Goal: Transaction & Acquisition: Purchase product/service

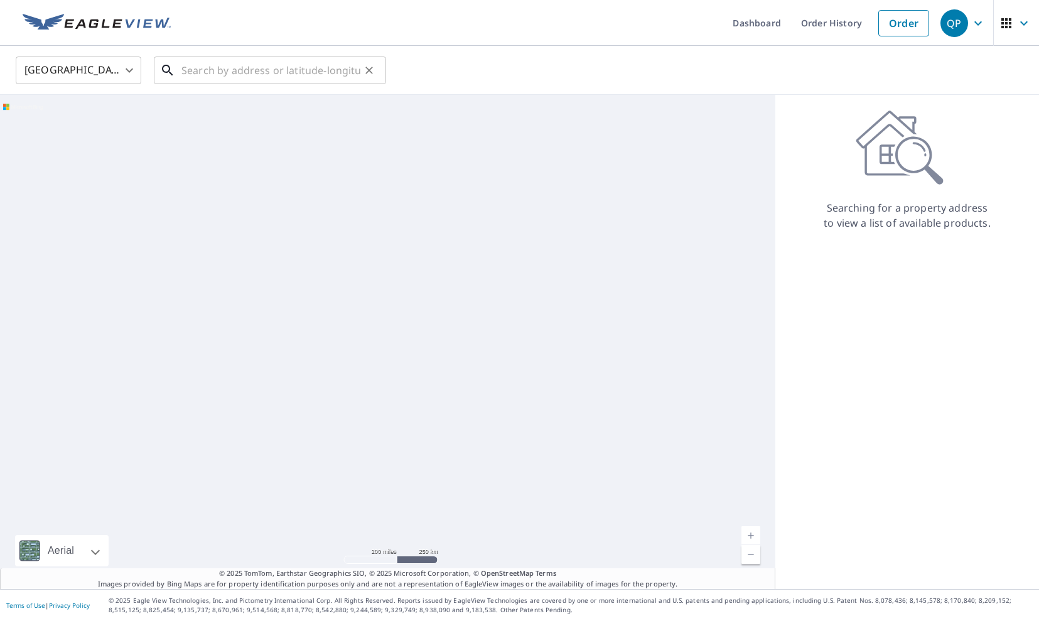
click at [289, 72] on input "text" at bounding box center [270, 70] width 179 height 35
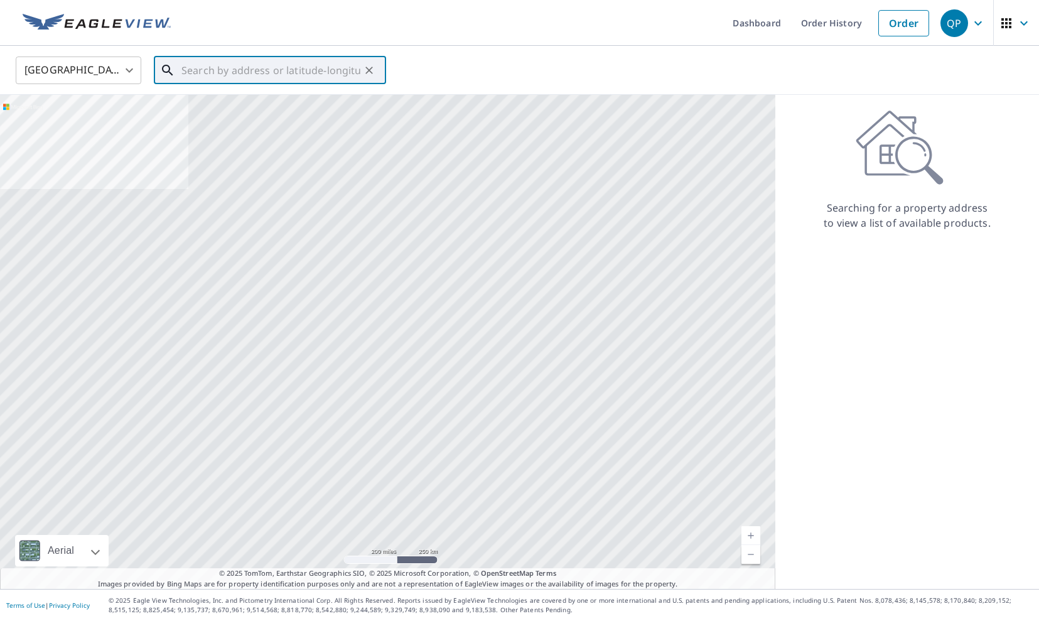
type input "3"
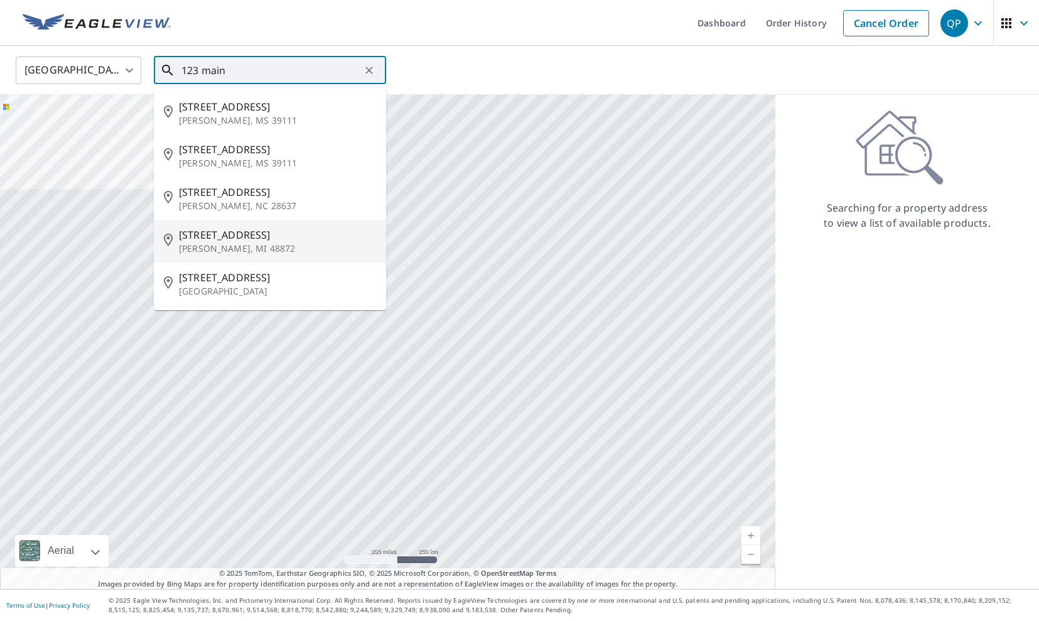
click at [263, 238] on span "[STREET_ADDRESS]" at bounding box center [277, 234] width 197 height 15
type input "[STREET_ADDRESS]"
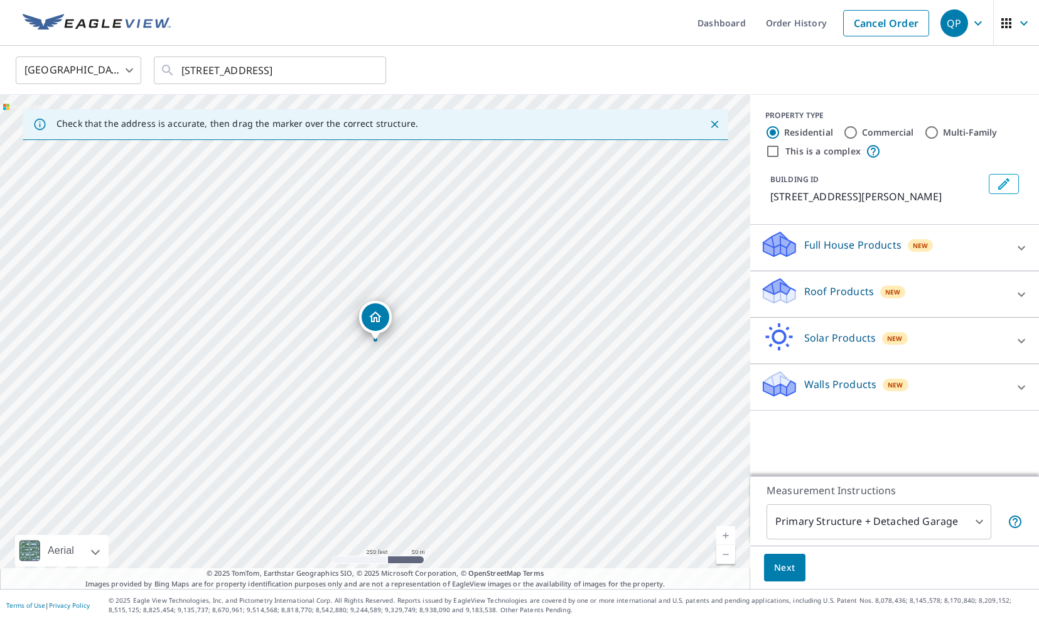
click at [849, 134] on input "Commercial" at bounding box center [850, 132] width 15 height 15
radio input "true"
type input "4"
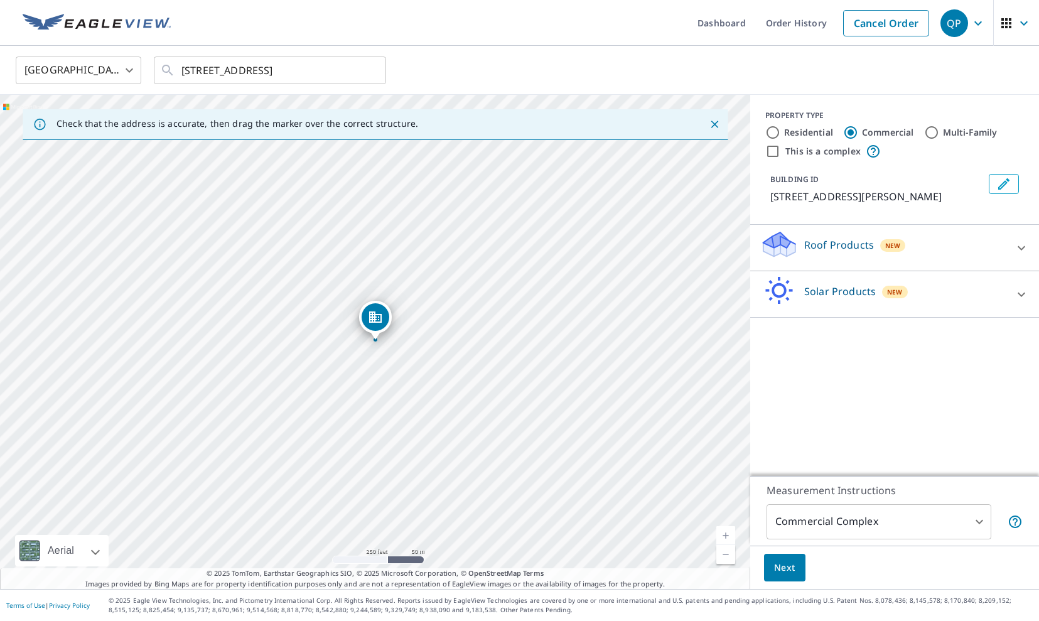
click at [851, 242] on p "Roof Products" at bounding box center [839, 244] width 70 height 15
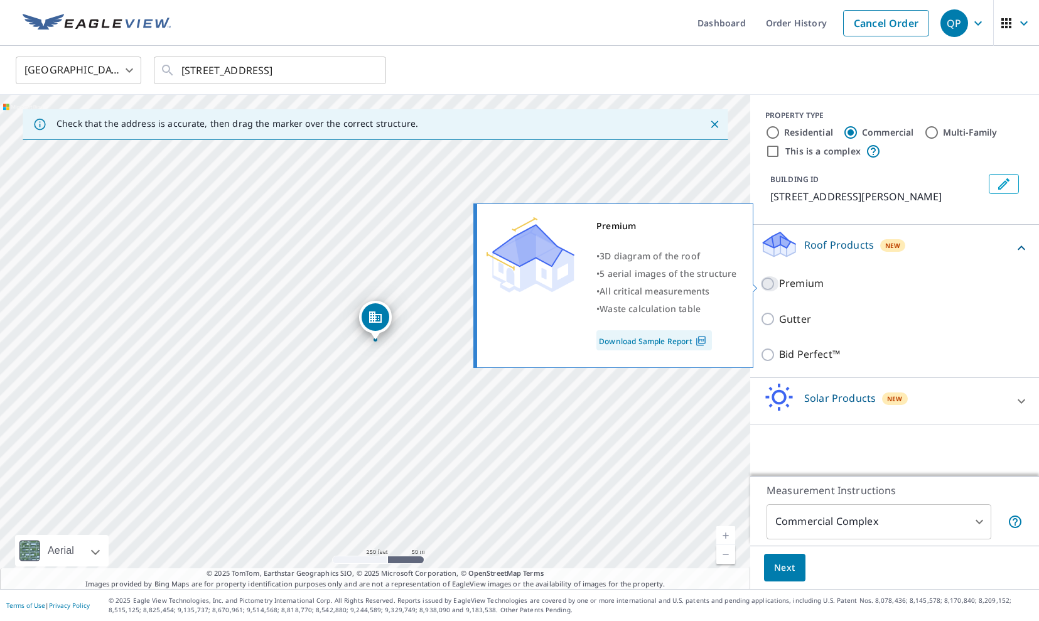
click at [772, 286] on input "Premium" at bounding box center [769, 283] width 19 height 15
checkbox input "true"
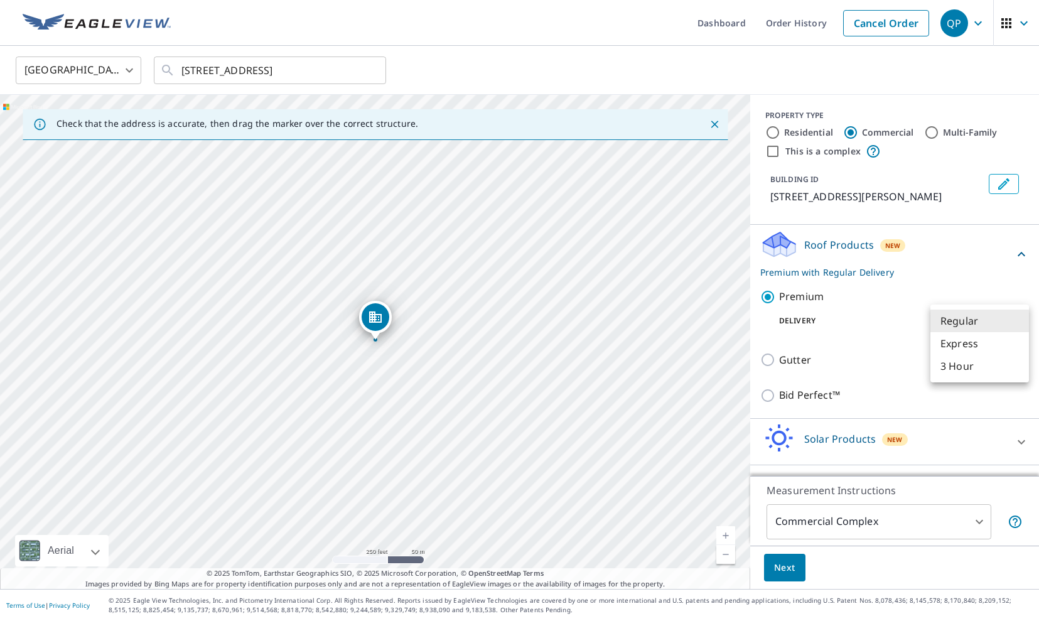
click at [962, 325] on body "QP QP Dashboard Order History Cancel Order QP [GEOGRAPHIC_DATA] [GEOGRAPHIC_DAT…" at bounding box center [519, 310] width 1039 height 621
click at [960, 366] on li "3 Hour" at bounding box center [979, 366] width 99 height 23
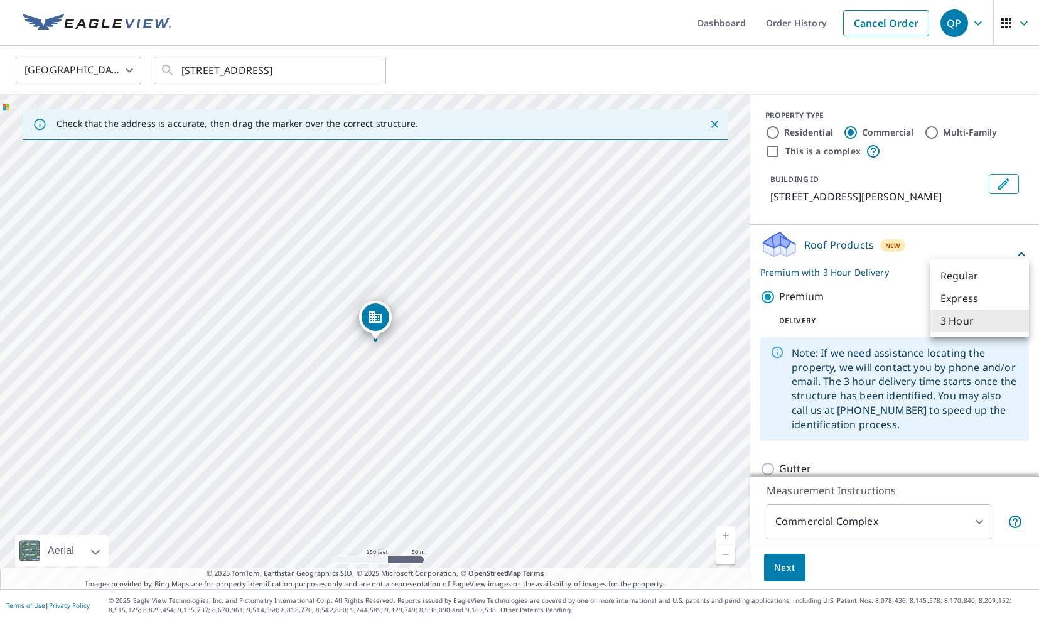
click at [971, 326] on body "QP QP Dashboard Order History Cancel Order QP [GEOGRAPHIC_DATA] [GEOGRAPHIC_DAT…" at bounding box center [519, 310] width 1039 height 621
click at [965, 297] on li "Express" at bounding box center [979, 298] width 99 height 23
type input "4"
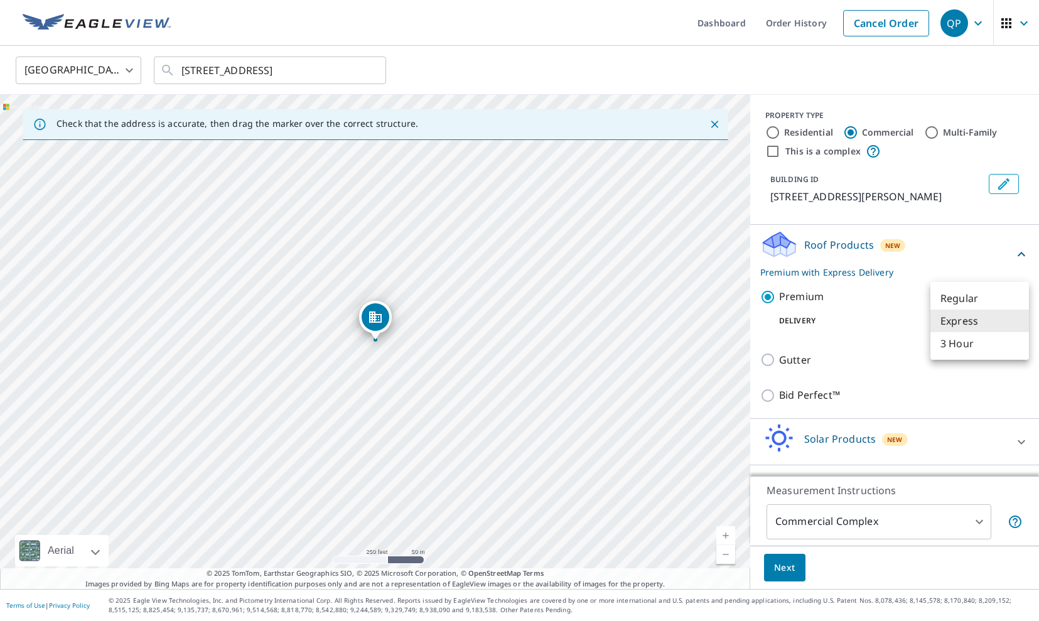
click at [967, 326] on body "QP QP Dashboard Order History Cancel Order QP [GEOGRAPHIC_DATA] [GEOGRAPHIC_DAT…" at bounding box center [519, 310] width 1039 height 621
click at [773, 134] on div at bounding box center [519, 310] width 1039 height 621
click at [775, 134] on input "Residential" at bounding box center [772, 132] width 15 height 15
radio input "true"
type input "1"
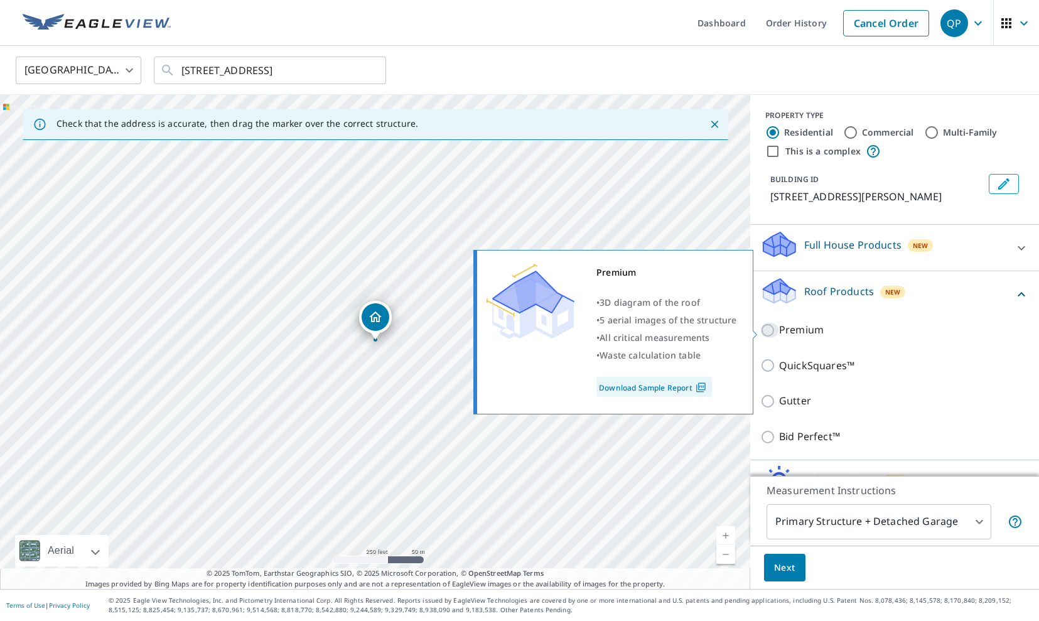
click at [770, 333] on input "Premium" at bounding box center [769, 330] width 19 height 15
checkbox input "true"
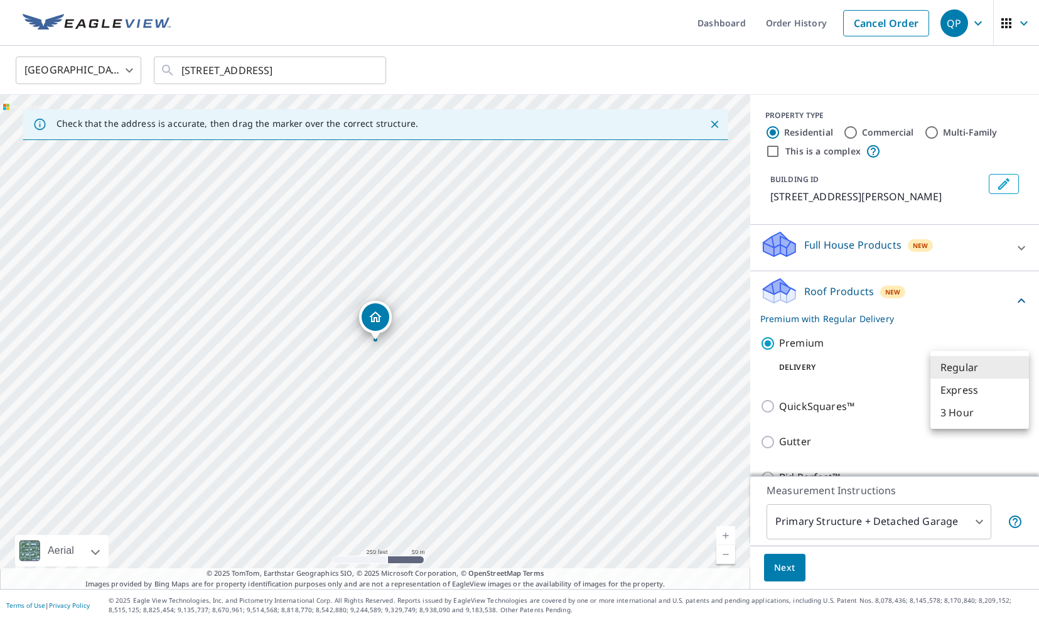
click at [966, 365] on body "QP QP Dashboard Order History Cancel Order QP [GEOGRAPHIC_DATA] [GEOGRAPHIC_DAT…" at bounding box center [519, 310] width 1039 height 621
click at [962, 407] on li "3 Hour" at bounding box center [979, 412] width 99 height 23
type input "7"
